Goal: Information Seeking & Learning: Learn about a topic

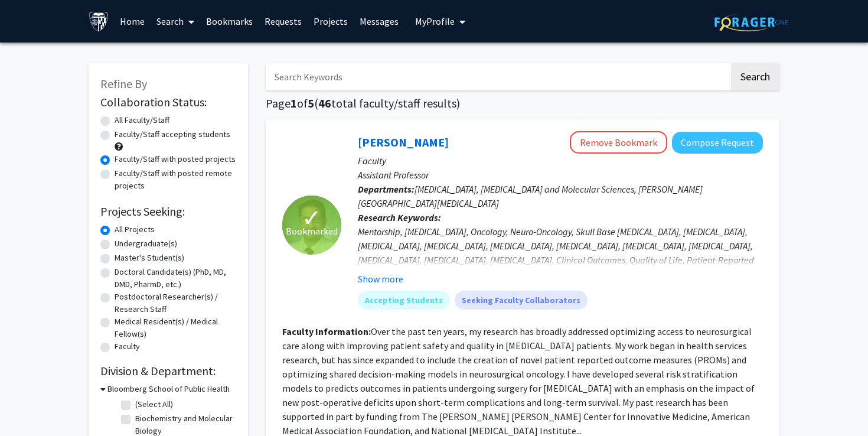
scroll to position [5925, 0]
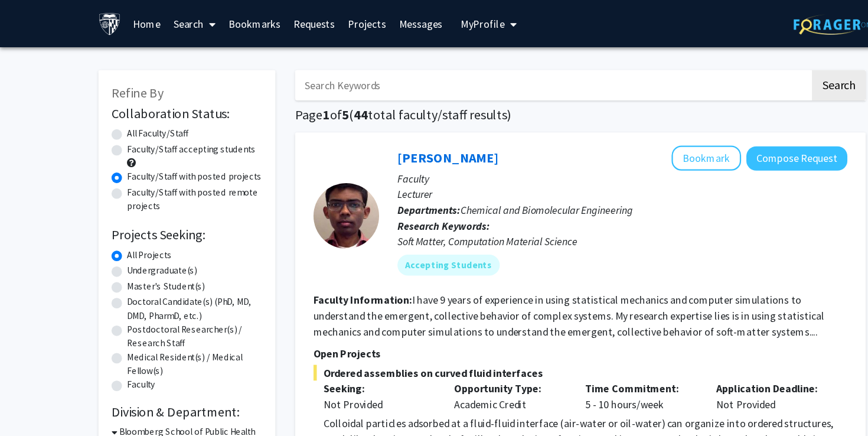
click at [233, 23] on link "Bookmarks" at bounding box center [229, 21] width 58 height 41
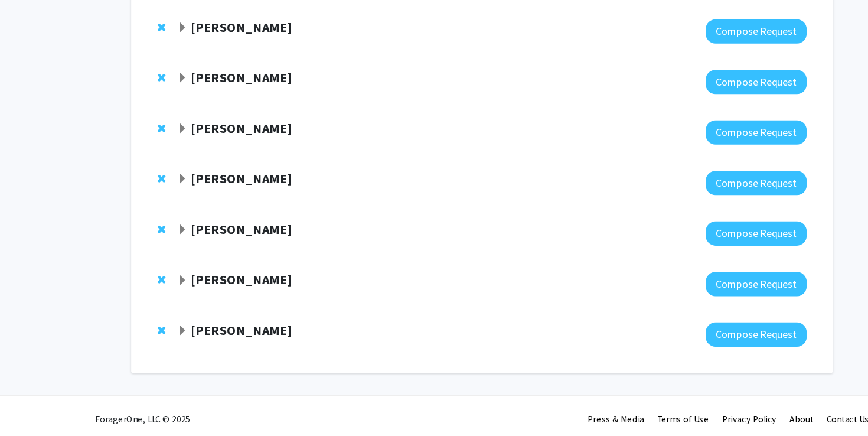
scroll to position [87, 0]
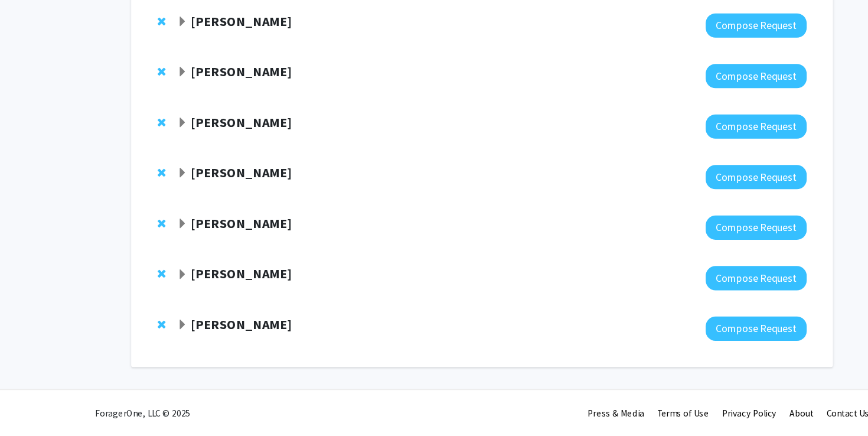
click at [201, 112] on strong "[PERSON_NAME]" at bounding box center [217, 107] width 91 height 15
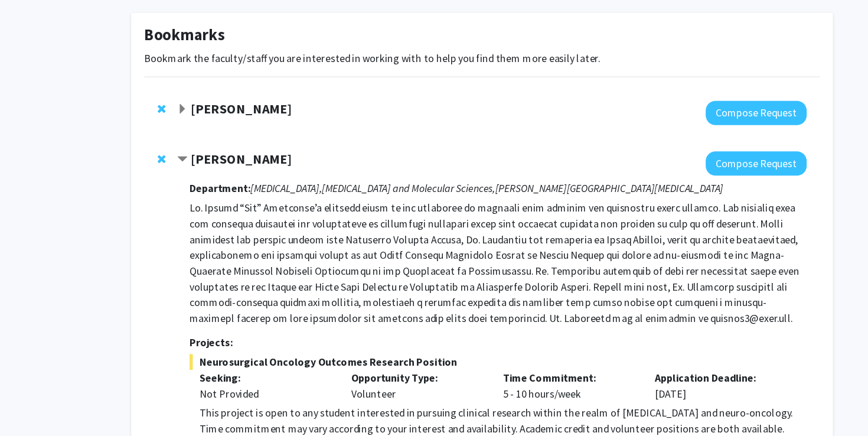
scroll to position [0, 0]
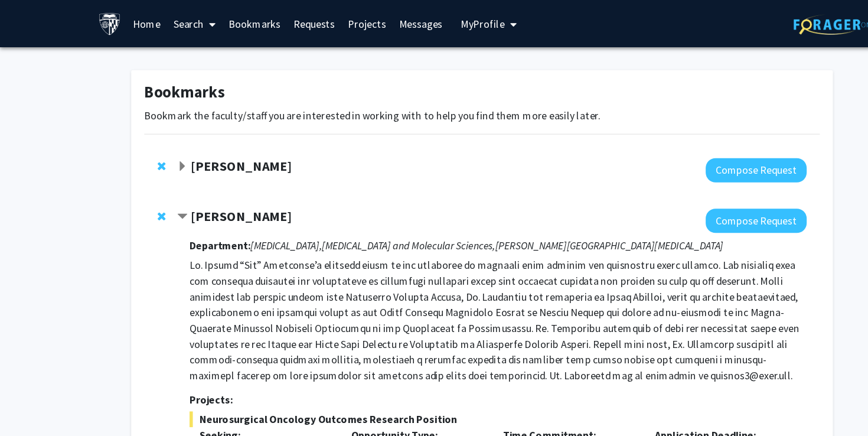
click at [214, 154] on strong "[PERSON_NAME]" at bounding box center [217, 149] width 91 height 15
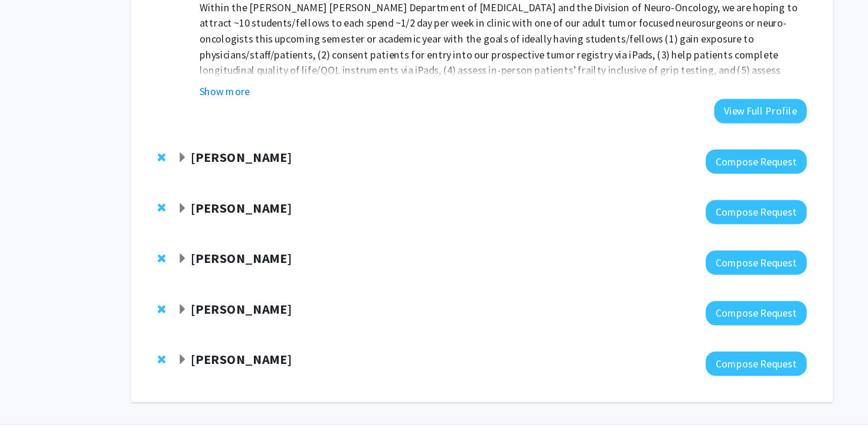
click at [210, 188] on strong "[PERSON_NAME]" at bounding box center [217, 184] width 91 height 15
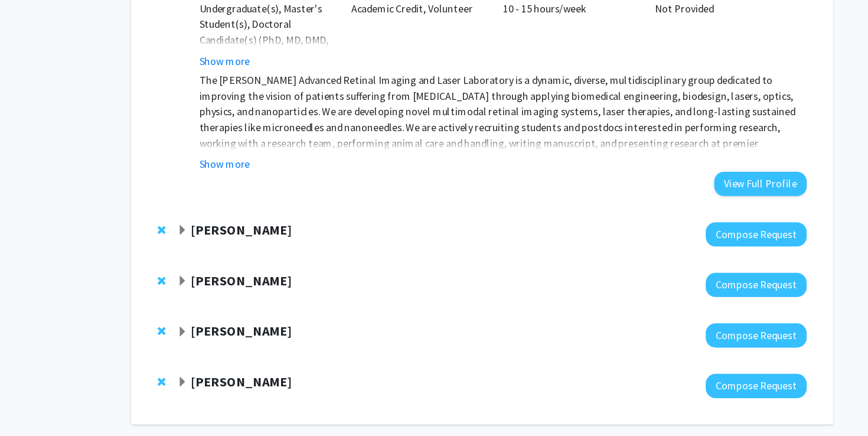
scroll to position [1107, 0]
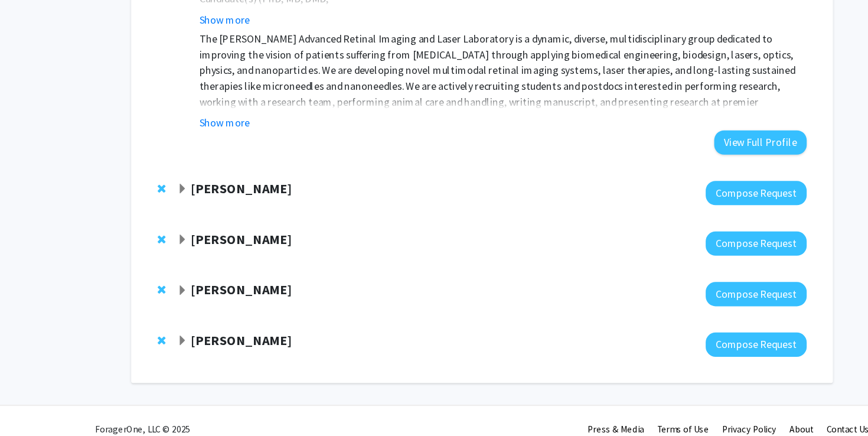
click at [213, 205] on strong "[PERSON_NAME]" at bounding box center [217, 212] width 91 height 15
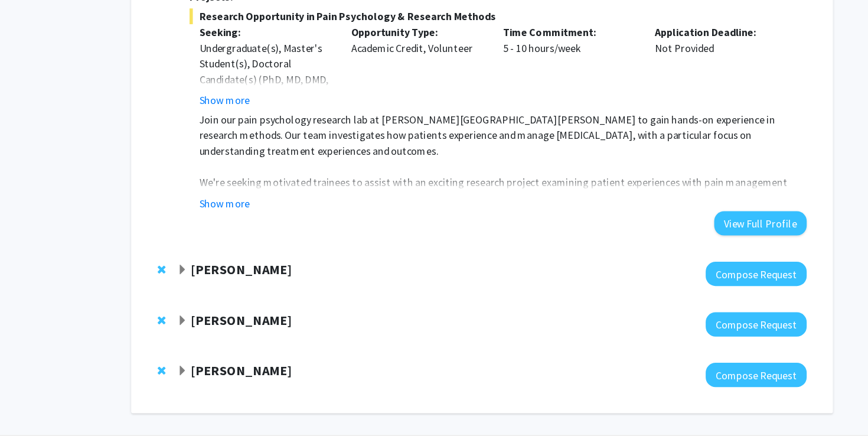
click at [221, 278] on strong "[PERSON_NAME]" at bounding box center [217, 285] width 91 height 15
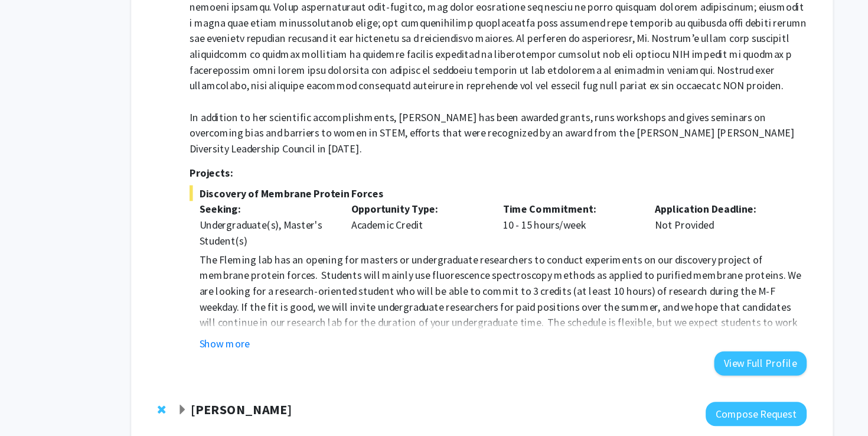
scroll to position [1936, 0]
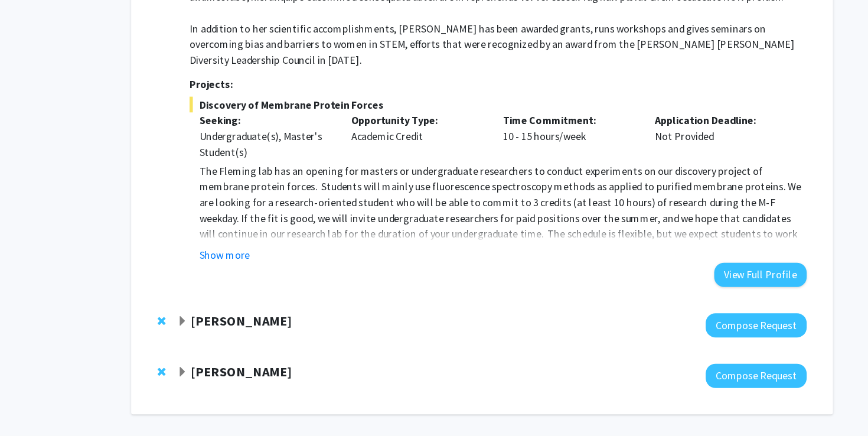
click at [218, 325] on strong "Carlos Romo" at bounding box center [217, 332] width 91 height 15
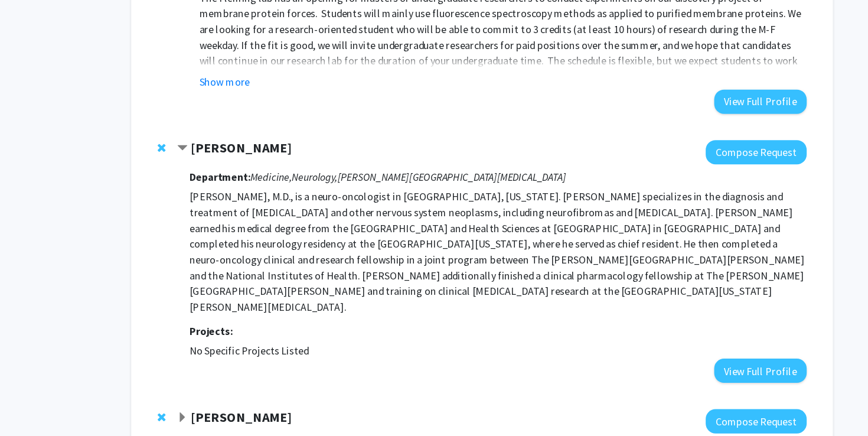
scroll to position [2104, 0]
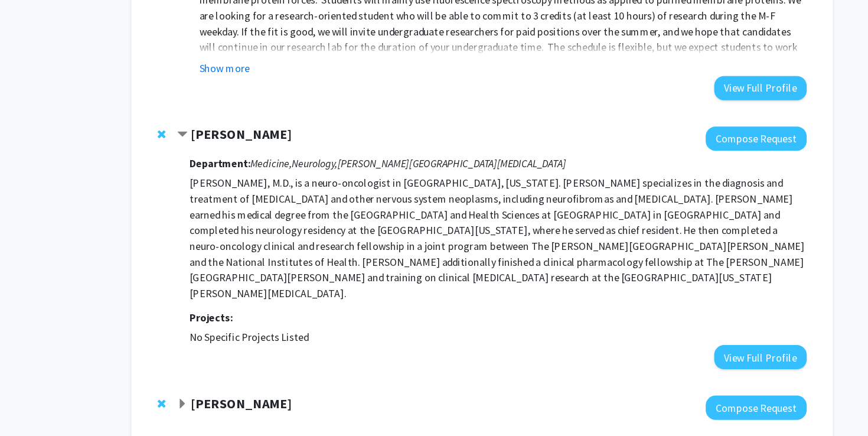
click at [231, 398] on strong "Utthara Nayar" at bounding box center [217, 405] width 91 height 15
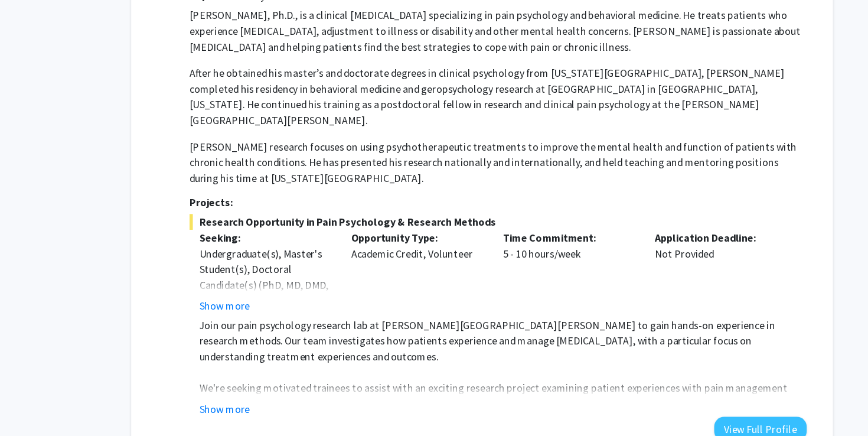
scroll to position [1347, 0]
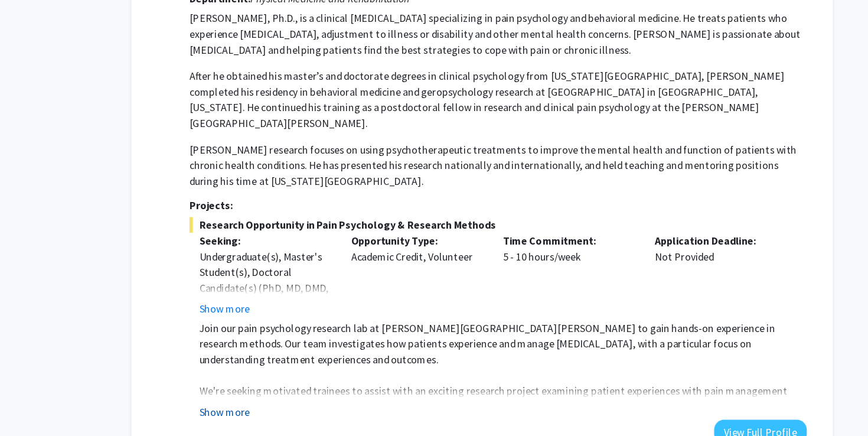
click at [208, 364] on button "Show more" at bounding box center [201, 371] width 45 height 14
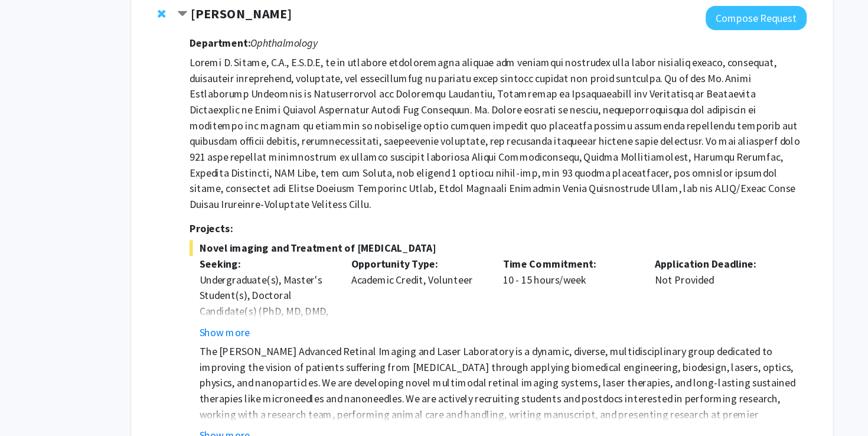
scroll to position [867, 0]
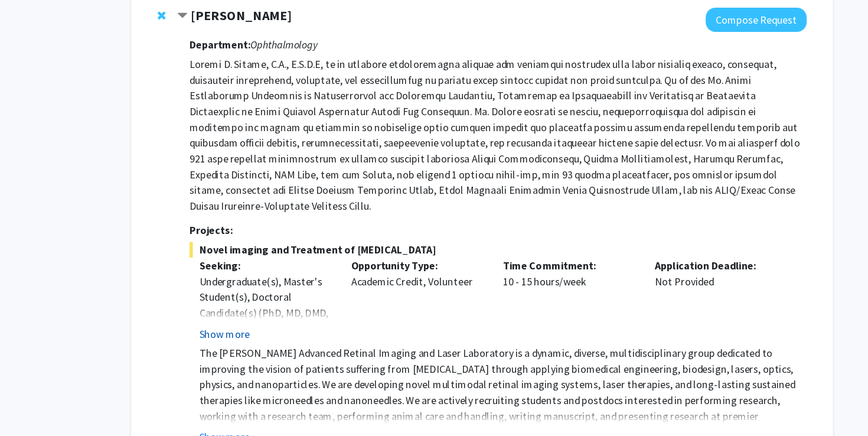
click at [215, 293] on button "Show more" at bounding box center [201, 300] width 45 height 14
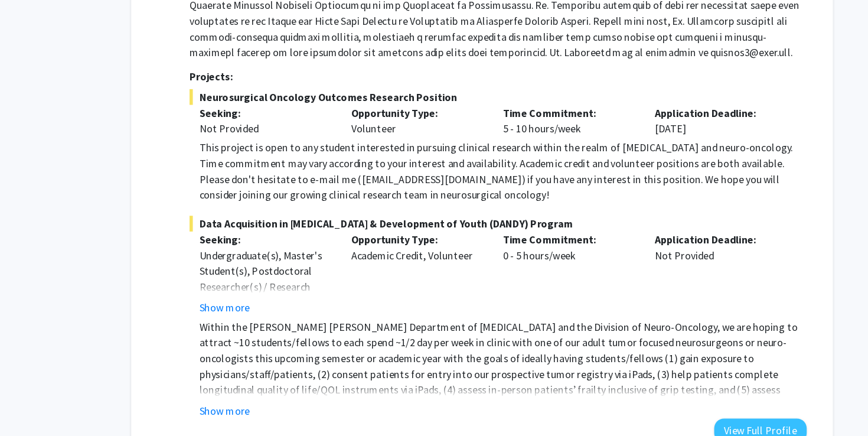
scroll to position [428, 0]
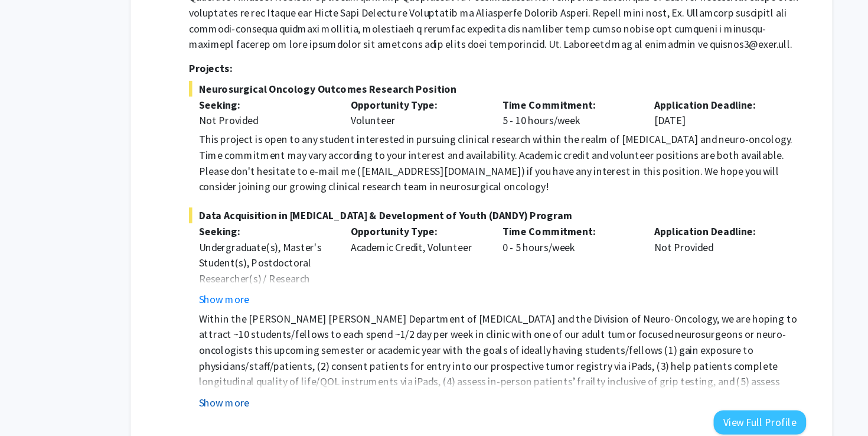
click at [221, 389] on button "Show more" at bounding box center [201, 394] width 45 height 14
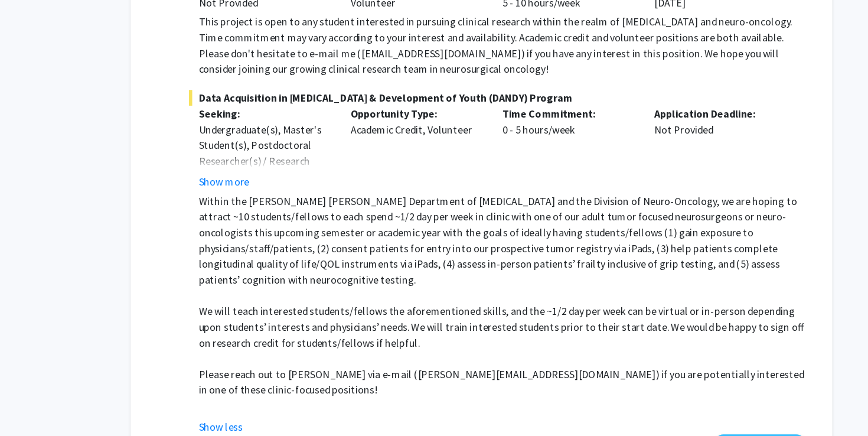
scroll to position [557, 0]
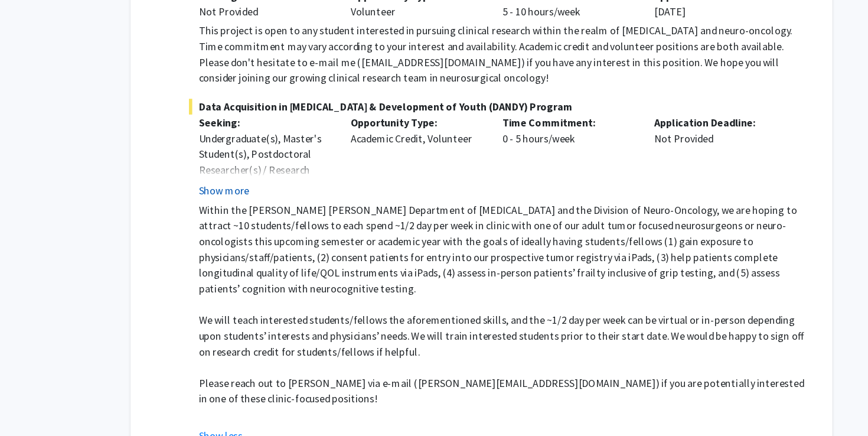
click at [209, 176] on button "Show more" at bounding box center [201, 172] width 45 height 14
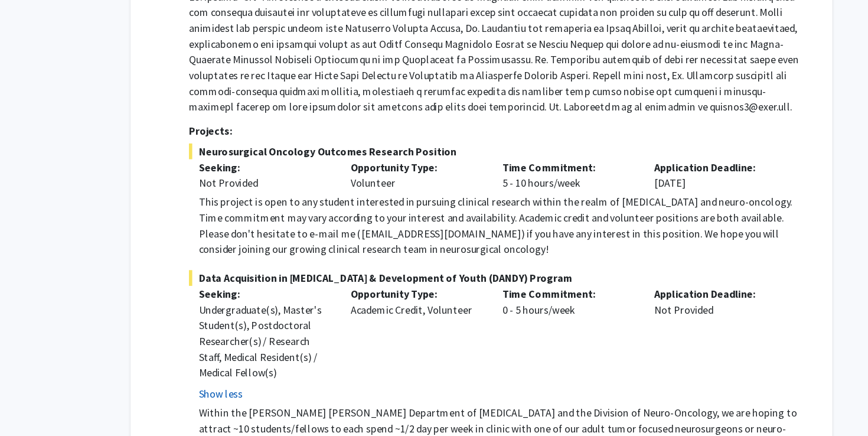
scroll to position [399, 0]
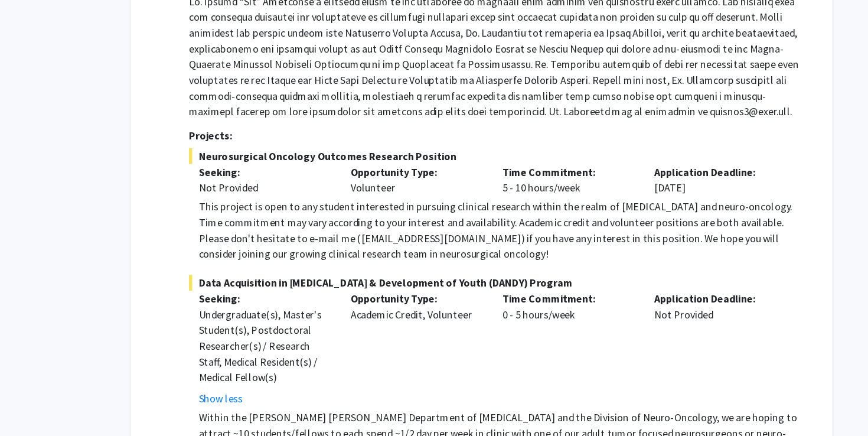
click at [263, 179] on div "This project is open to any student interested in pursuing clinical research wi…" at bounding box center [452, 207] width 547 height 57
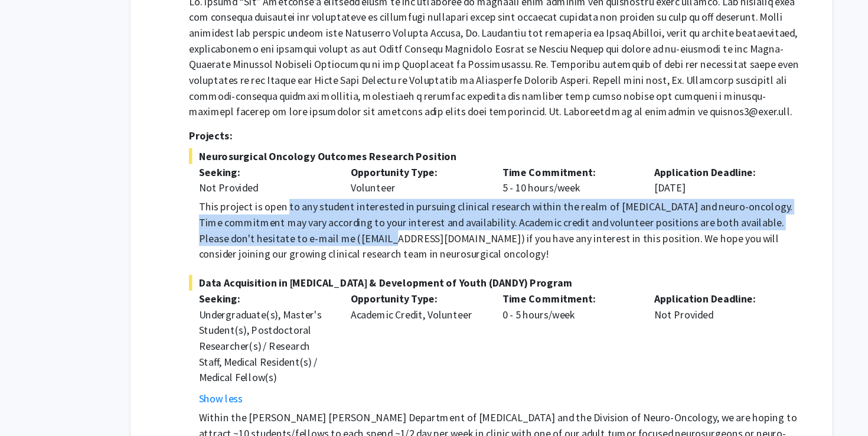
drag, startPoint x: 257, startPoint y: 182, endPoint x: 315, endPoint y: 207, distance: 62.7
click at [315, 207] on div "This project is open to any student interested in pursuing clinical research wi…" at bounding box center [452, 207] width 547 height 57
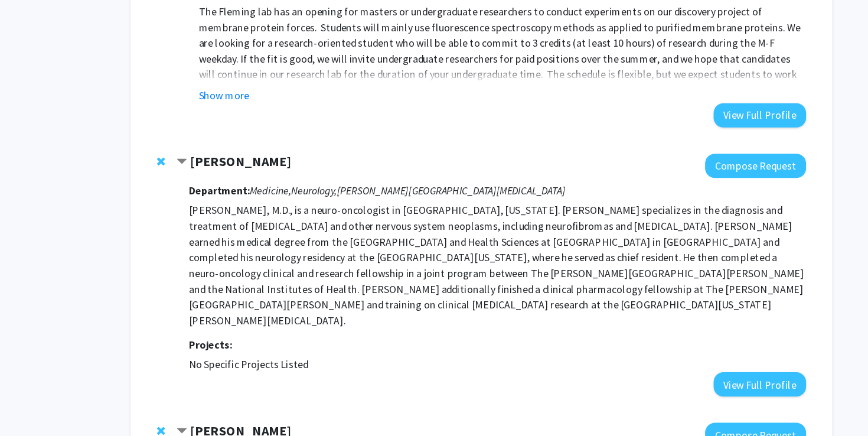
scroll to position [2491, 0]
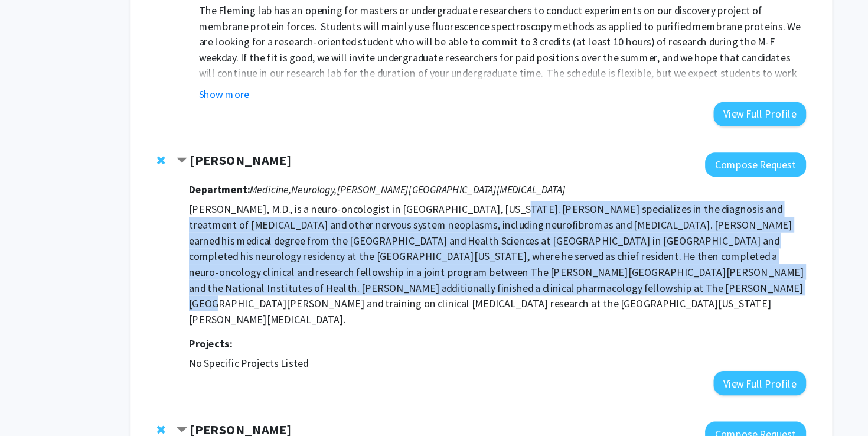
drag, startPoint x: 440, startPoint y: 156, endPoint x: 458, endPoint y: 228, distance: 74.3
click at [458, 228] on p "Carlos Romo, M.D., is a neuro-oncologist in Baltimore, Maryland. Dr. Romo speci…" at bounding box center [448, 280] width 555 height 113
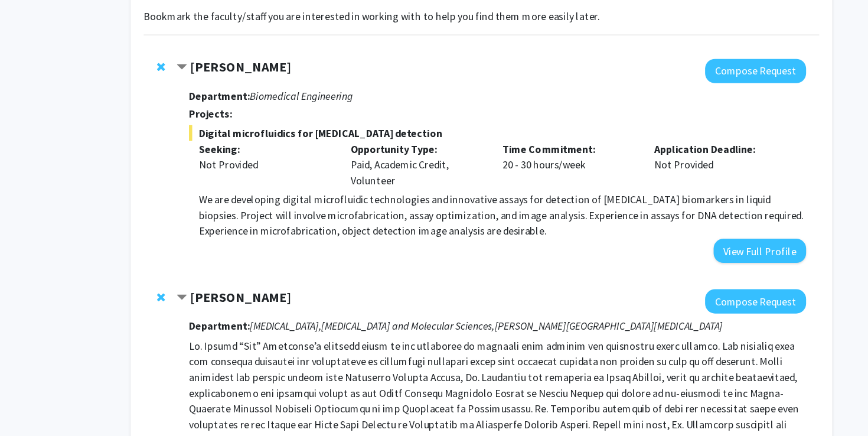
scroll to position [0, 0]
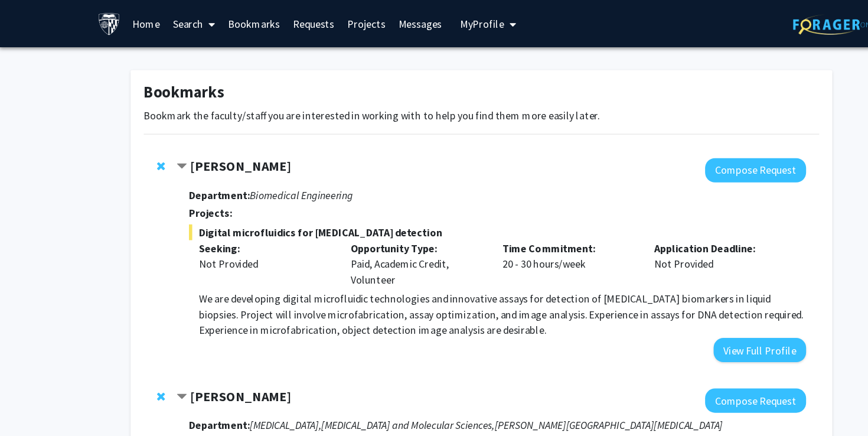
click at [233, 21] on link "Bookmarks" at bounding box center [229, 21] width 58 height 41
click at [178, 19] on link "Search" at bounding box center [176, 21] width 50 height 41
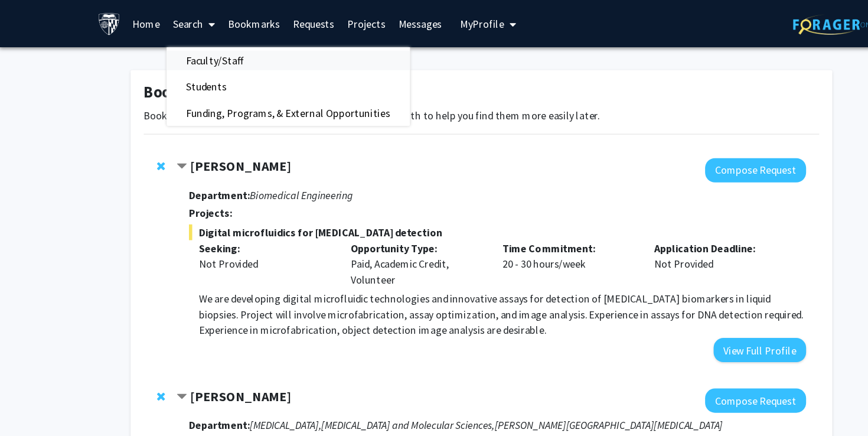
click at [191, 51] on span "Faculty/Staff" at bounding box center [194, 54] width 87 height 24
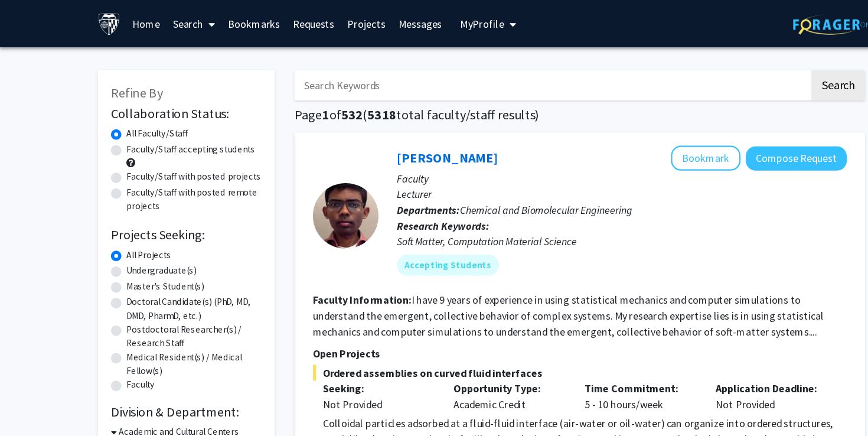
click at [194, 133] on label "Faculty/Staff accepting students" at bounding box center [173, 134] width 116 height 12
click at [122, 133] on input "Faculty/Staff accepting students" at bounding box center [119, 132] width 8 height 8
radio input "true"
click at [168, 241] on label "Undergraduate(s)" at bounding box center [146, 243] width 63 height 12
click at [122, 241] on input "Undergraduate(s)" at bounding box center [119, 241] width 8 height 8
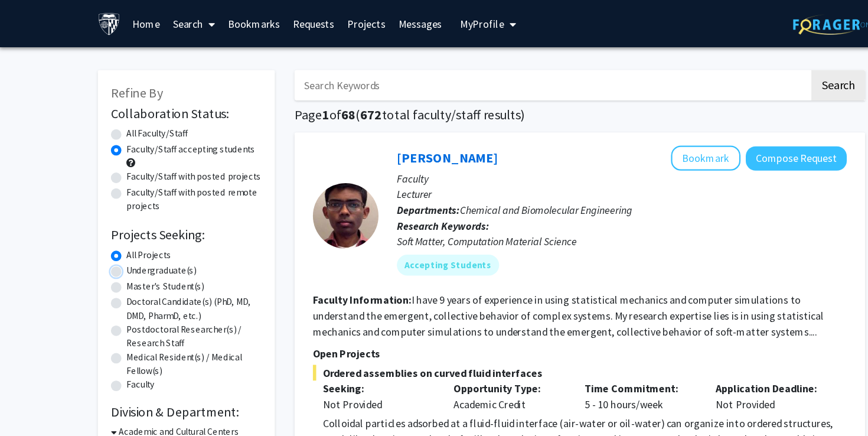
radio input "true"
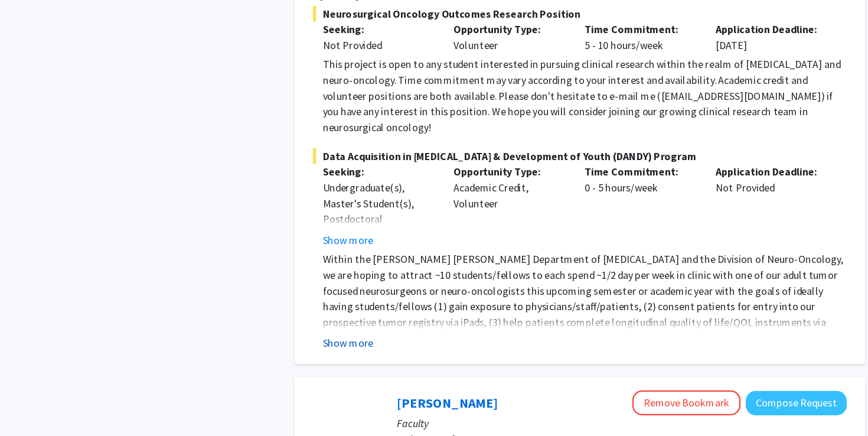
click at [312, 345] on button "Show more" at bounding box center [313, 352] width 45 height 14
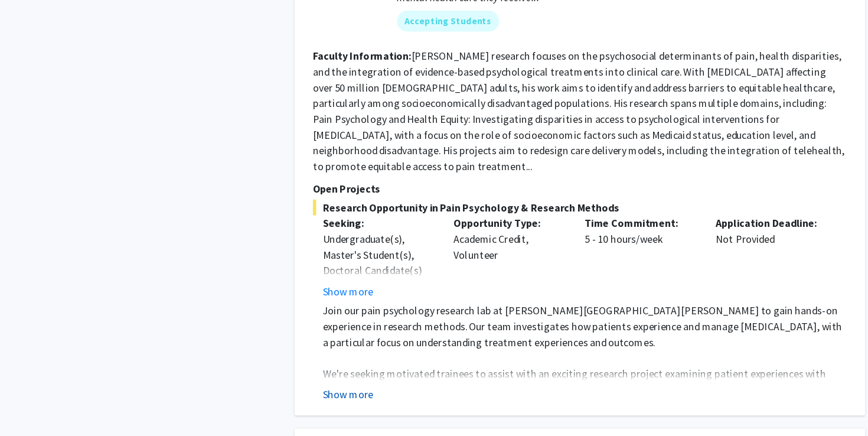
click at [315, 388] on button "Show more" at bounding box center [313, 395] width 45 height 14
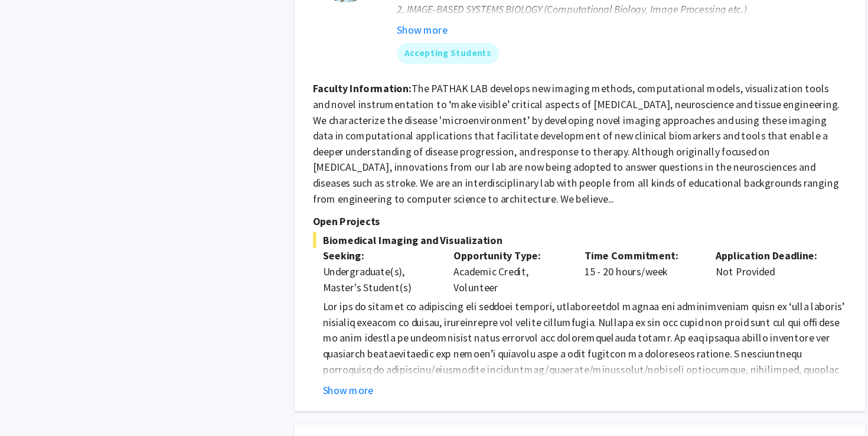
scroll to position [3470, 0]
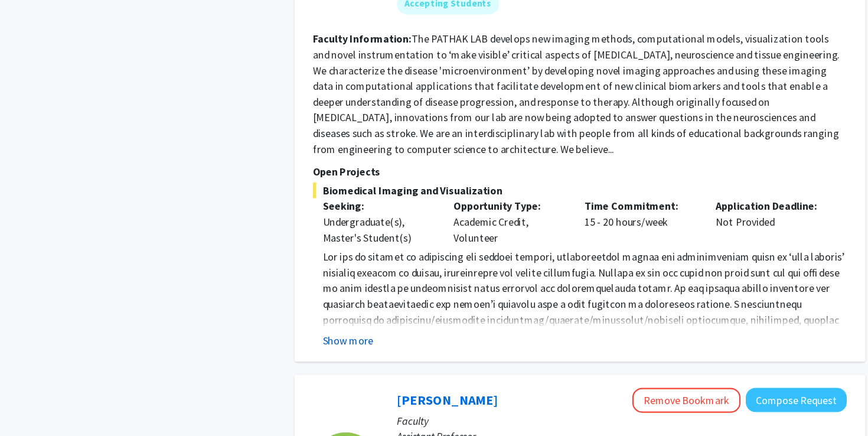
click at [313, 342] on button "Show more" at bounding box center [313, 349] width 45 height 14
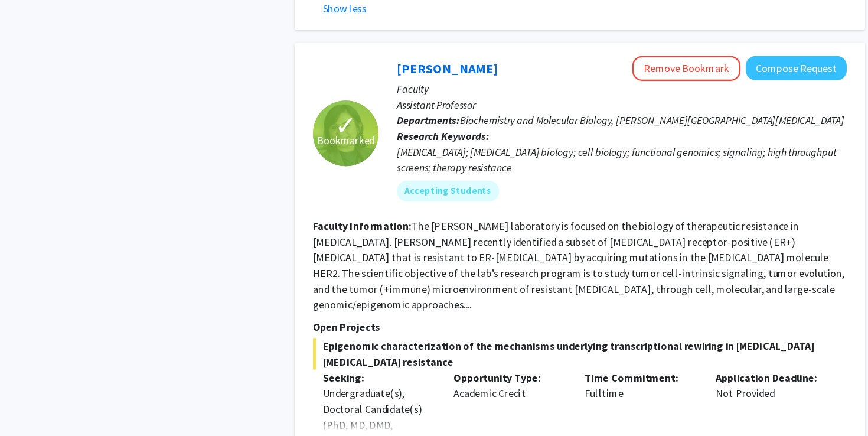
scroll to position [3873, 0]
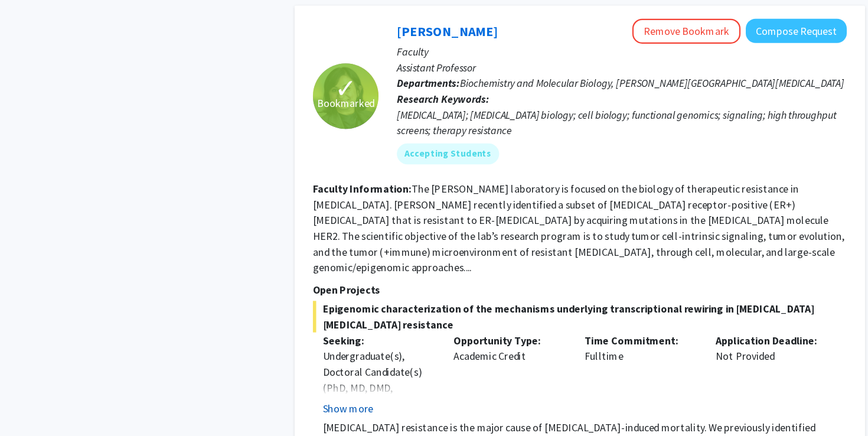
click at [305, 404] on button "Show more" at bounding box center [313, 411] width 45 height 14
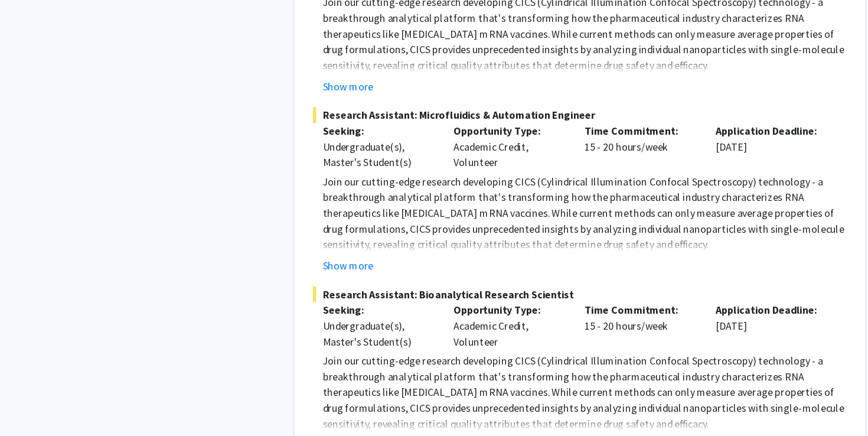
scroll to position [5621, 0]
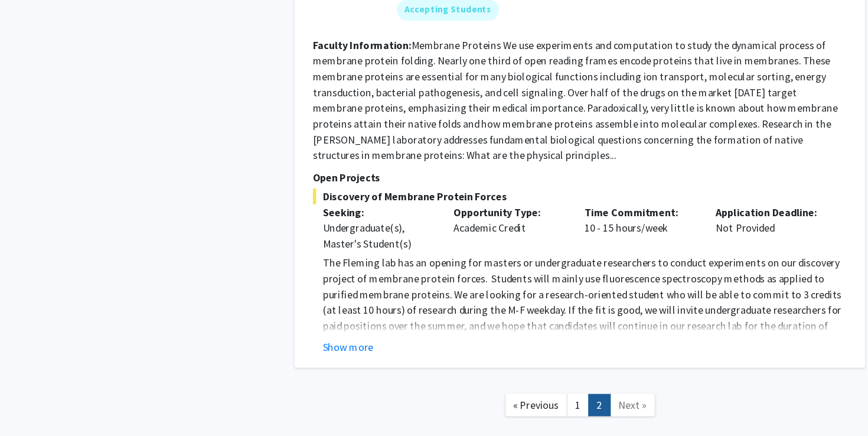
scroll to position [1885, 0]
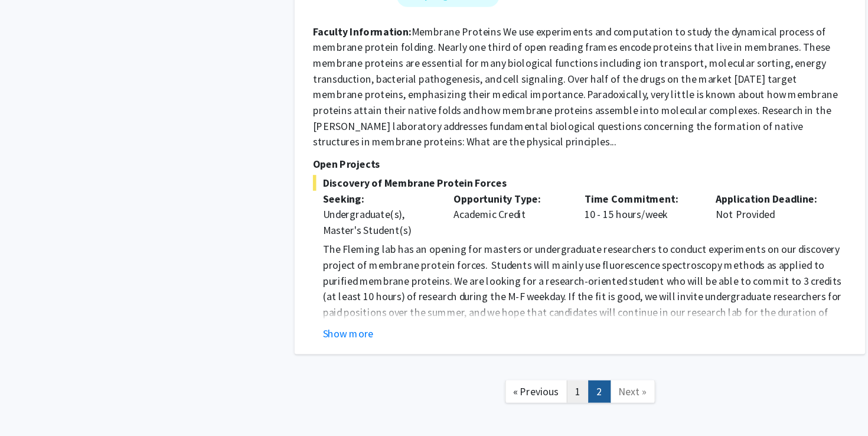
click at [520, 385] on link "1" at bounding box center [521, 395] width 20 height 21
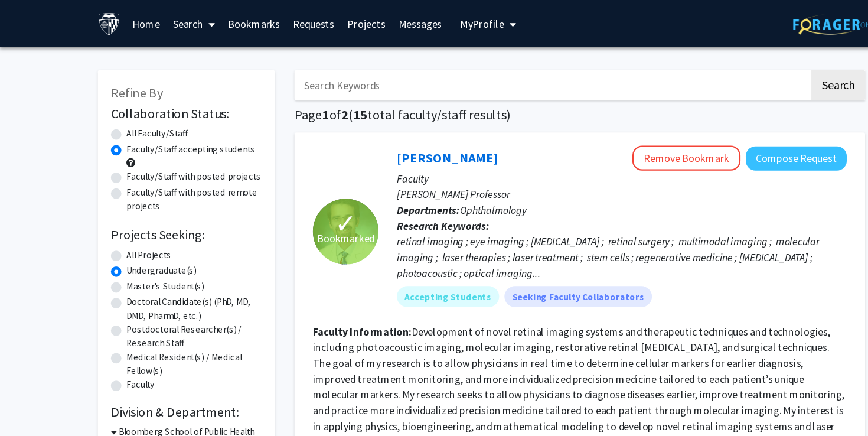
click at [236, 20] on link "Bookmarks" at bounding box center [229, 21] width 58 height 41
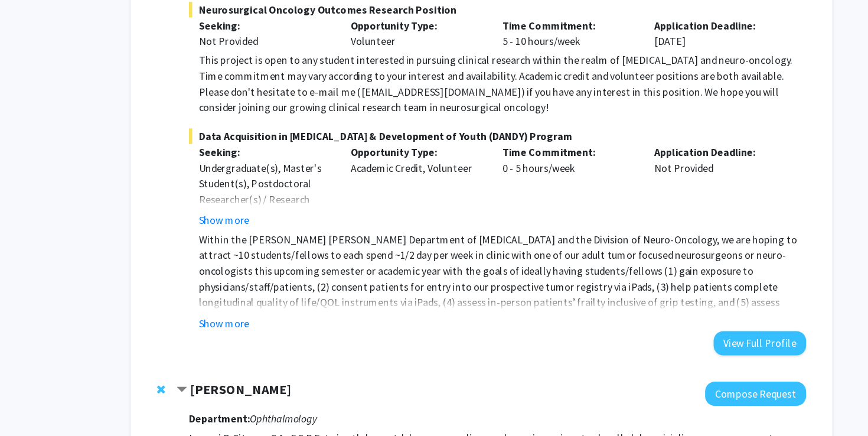
scroll to position [490, 0]
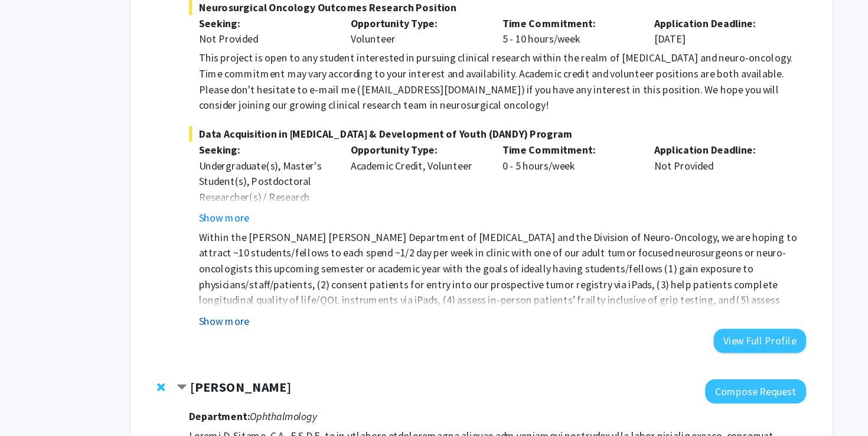
click at [212, 329] on button "Show more" at bounding box center [201, 332] width 45 height 14
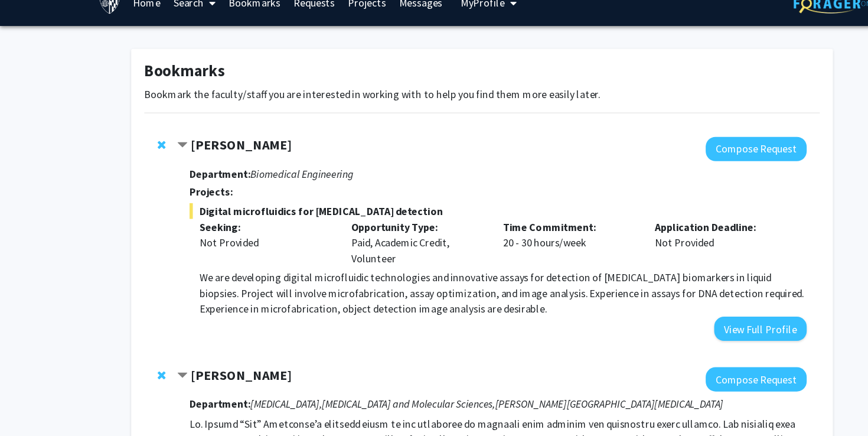
scroll to position [0, 0]
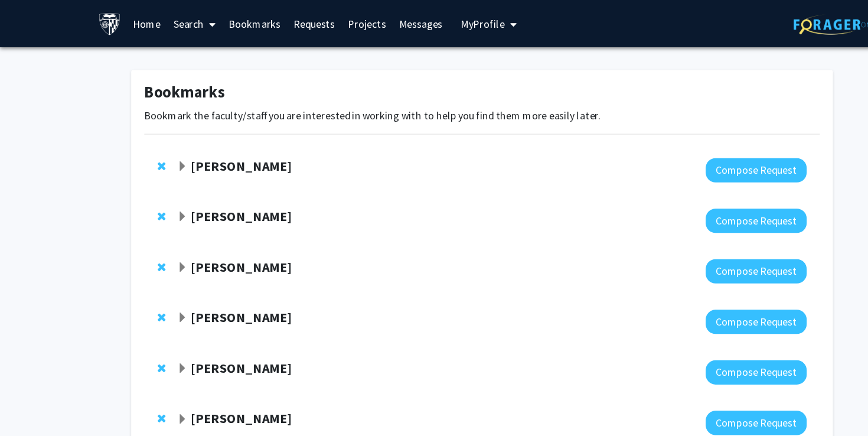
click at [165, 149] on span "Expand Chrissy O'Keefe Bookmark" at bounding box center [163, 149] width 9 height 9
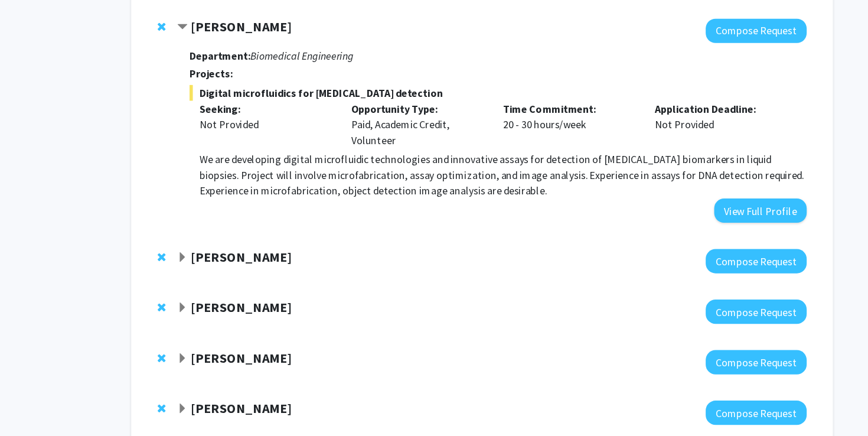
scroll to position [134, 0]
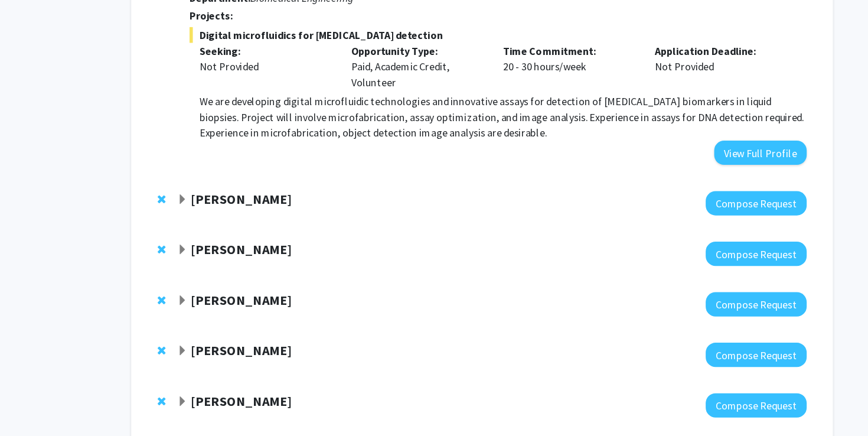
click at [163, 224] on span "Expand Raj Mukherjee Bookmark" at bounding box center [163, 222] width 9 height 9
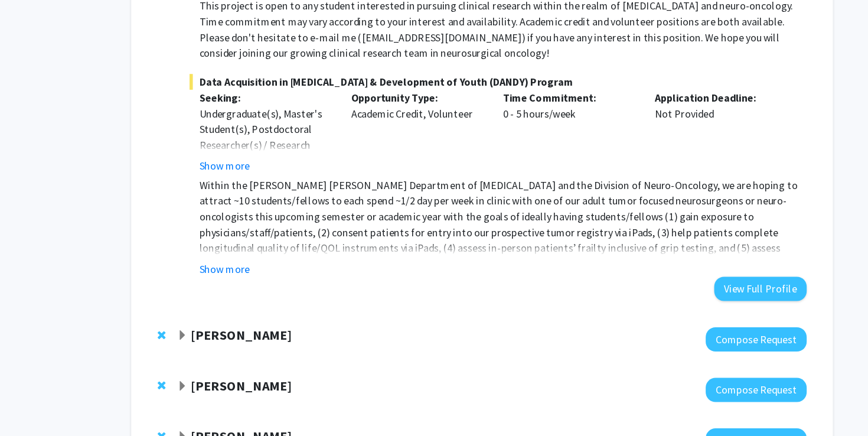
scroll to position [555, 0]
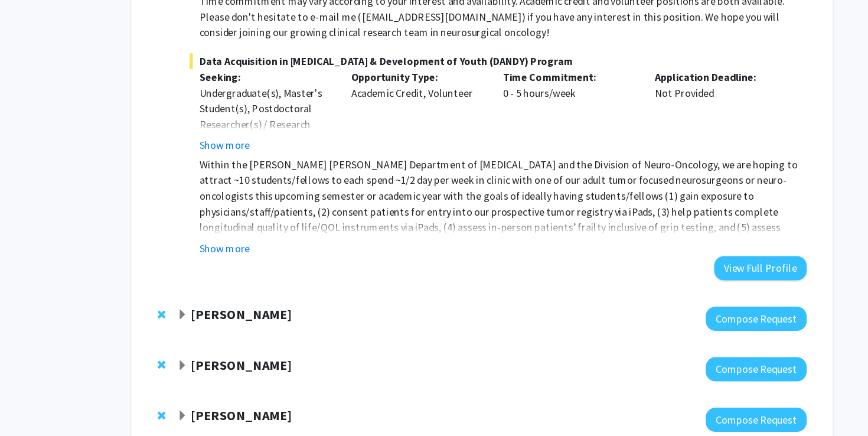
click at [167, 324] on span "Expand Yannis Paulus Bookmark" at bounding box center [163, 326] width 9 height 9
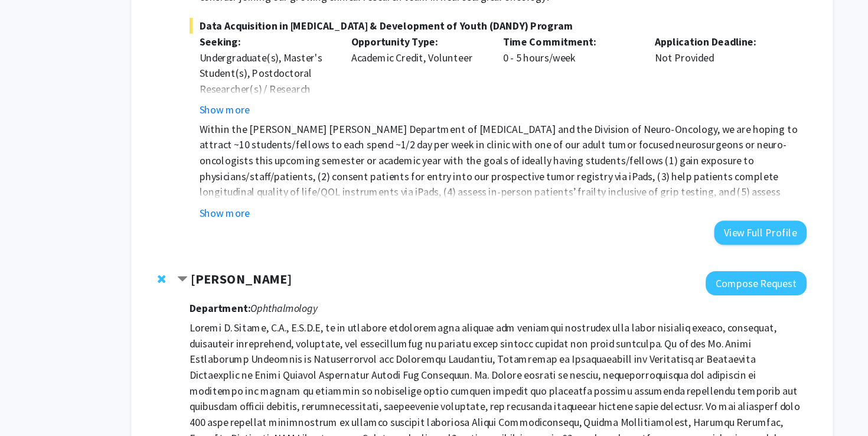
scroll to position [627, 0]
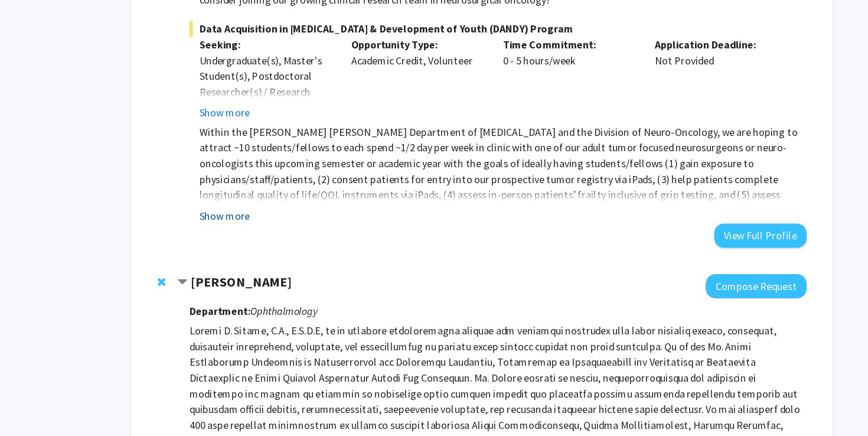
click at [199, 192] on button "Show more" at bounding box center [201, 194] width 45 height 14
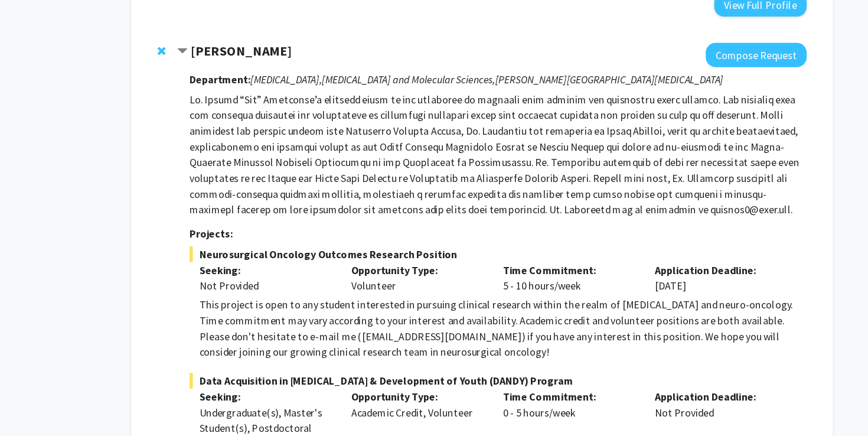
scroll to position [268, 0]
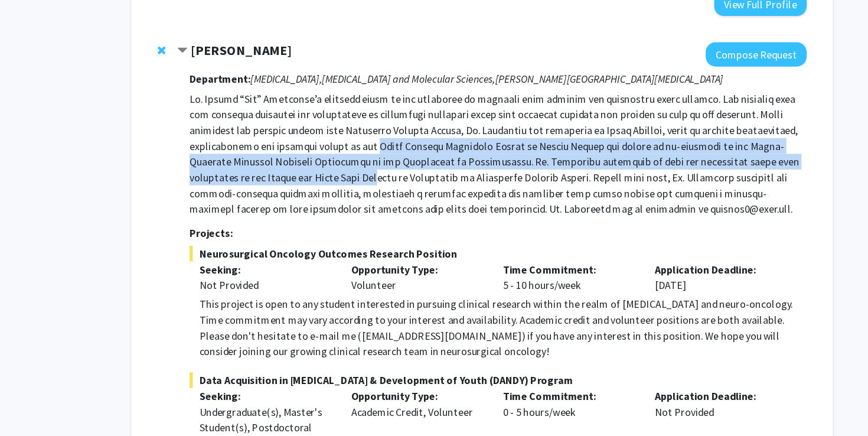
drag, startPoint x: 270, startPoint y: 168, endPoint x: 269, endPoint y: 200, distance: 31.3
click at [268, 200] on p at bounding box center [448, 181] width 555 height 113
click at [269, 200] on p at bounding box center [448, 181] width 555 height 113
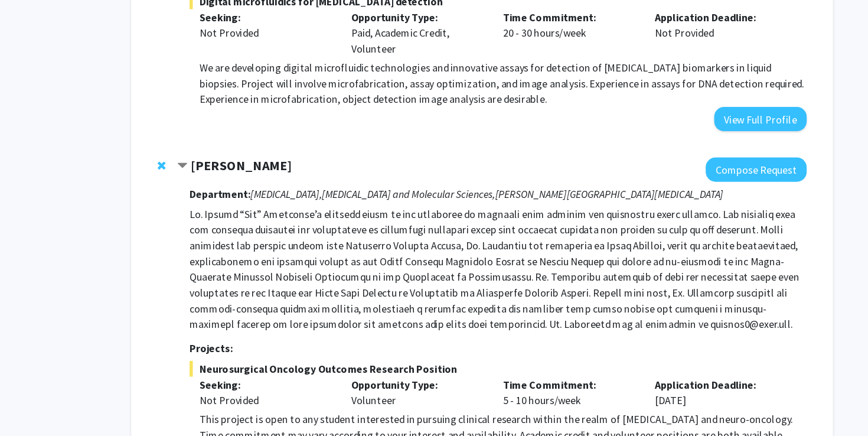
scroll to position [168, 0]
